Goal: Information Seeking & Learning: Learn about a topic

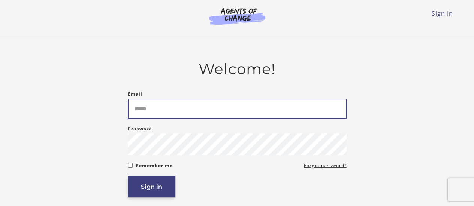
type input "**********"
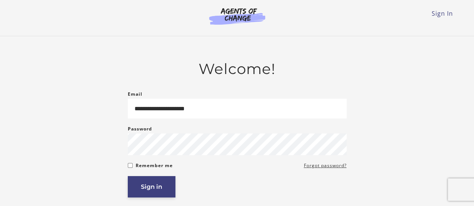
click at [153, 184] on button "Sign in" at bounding box center [152, 186] width 48 height 21
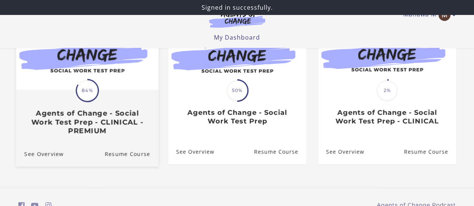
scroll to position [112, 0]
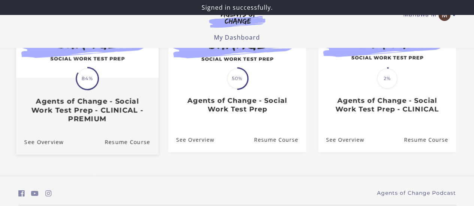
click at [92, 80] on span "84%" at bounding box center [87, 78] width 21 height 21
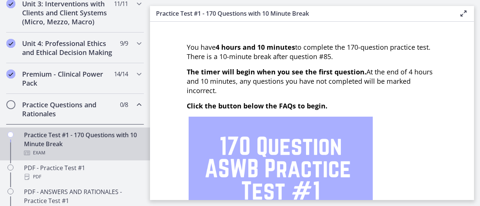
scroll to position [262, 0]
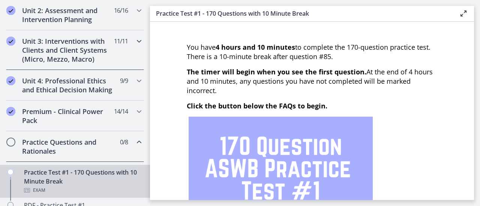
click at [58, 52] on h2 "Unit 3: Interventions with Clients and Client Systems (Micro, Mezzo, Macro)" at bounding box center [67, 50] width 91 height 27
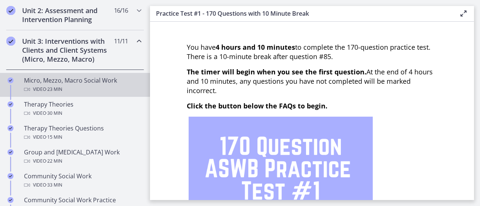
click at [27, 87] on icon "Chapters" at bounding box center [27, 90] width 6 height 6
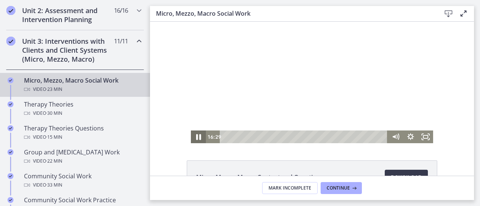
click at [196, 138] on icon "Pause" at bounding box center [198, 137] width 18 height 15
